Goal: Task Accomplishment & Management: Use online tool/utility

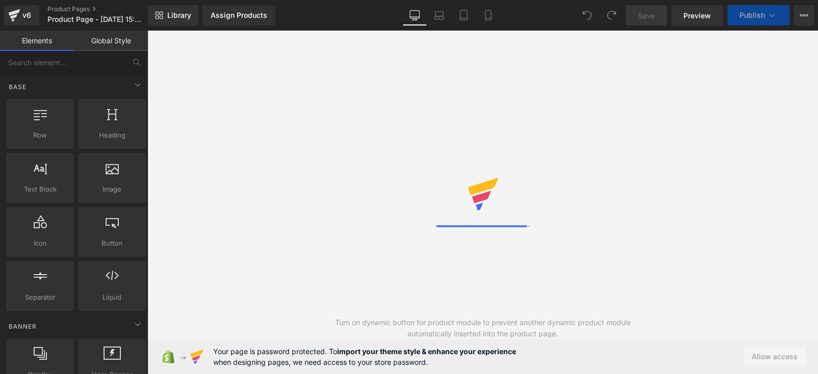
click at [65, 82] on div "Base" at bounding box center [76, 86] width 144 height 20
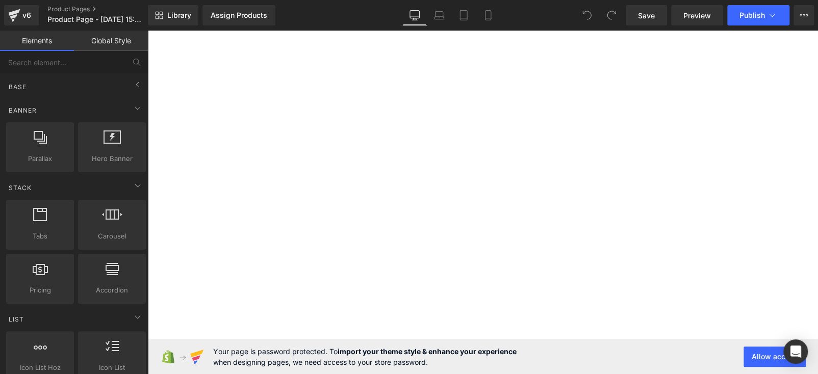
scroll to position [2243, 0]
click at [34, 62] on input "text" at bounding box center [62, 62] width 125 height 22
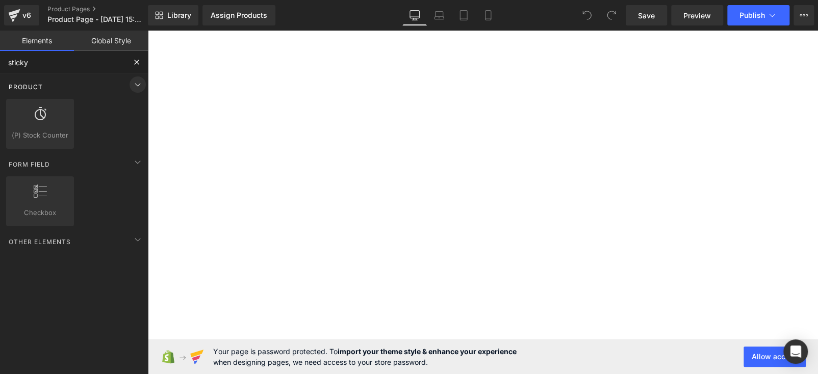
type input "sticky"
click at [132, 88] on icon at bounding box center [138, 85] width 12 height 12
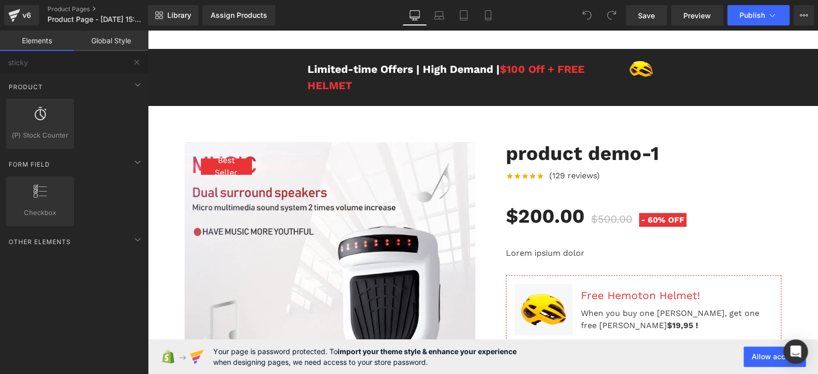
scroll to position [0, 0]
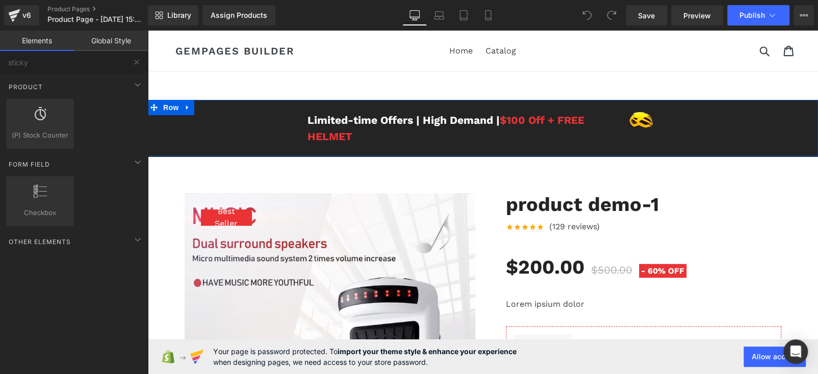
click at [211, 124] on div "Limited-time Offers | High Demand | $100 Off + FREE HELMET Text Block Image Row" at bounding box center [482, 128] width 670 height 40
